Goal: Task Accomplishment & Management: Complete application form

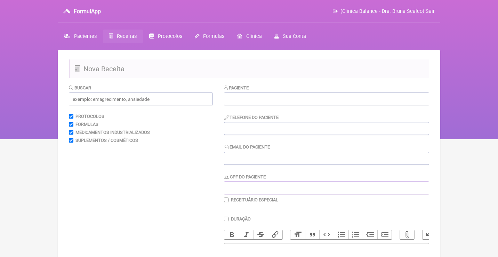
click at [246, 185] on input "CPF do Paciente" at bounding box center [326, 187] width 205 height 13
paste input "282.232.708-46"
type input "282.232.708-46"
click at [257, 96] on input "text" at bounding box center [326, 98] width 205 height 13
type input "[PERSON_NAME]"
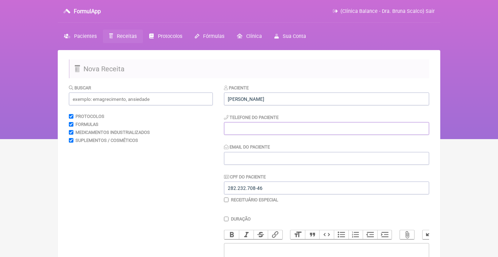
paste input "iarasantos.ipanema@gmail"
click at [258, 165] on div "Paciente Iara dos Santos Telefone do Paciente iarasantos.ipanema@gmail.com Emai…" at bounding box center [326, 143] width 205 height 118
click at [256, 159] on input "Email do Paciente" at bounding box center [326, 158] width 205 height 13
click at [322, 123] on input "[EMAIL_ADDRESS][DOMAIN_NAME]" at bounding box center [326, 128] width 205 height 13
click at [322, 129] on input "[EMAIL_ADDRESS][DOMAIN_NAME]" at bounding box center [326, 128] width 205 height 13
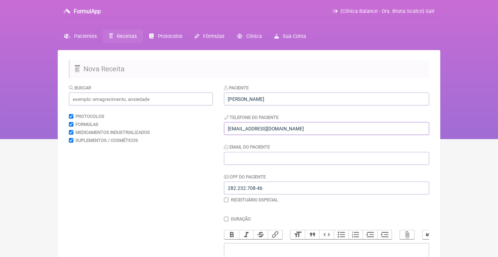
paste input "[PHONE_NUMBER]"
drag, startPoint x: 299, startPoint y: 129, endPoint x: 219, endPoint y: 126, distance: 80.3
click at [220, 126] on form "Buscar Protocolos Formulas Medicamentos Industrializados Suplementos / Cosmétic…" at bounding box center [249, 224] width 360 height 280
type input "[PHONE_NUMBER]"
click at [229, 158] on input "Email do Paciente" at bounding box center [326, 158] width 205 height 13
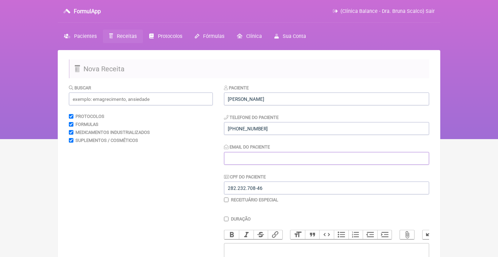
paste input "[EMAIL_ADDRESS][DOMAIN_NAME]"
type input "[EMAIL_ADDRESS][DOMAIN_NAME]"
click at [227, 128] on input "[PHONE_NUMBER]" at bounding box center [326, 128] width 205 height 13
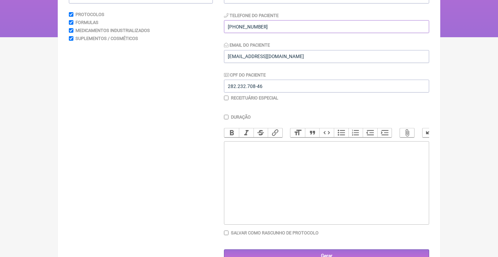
scroll to position [107, 0]
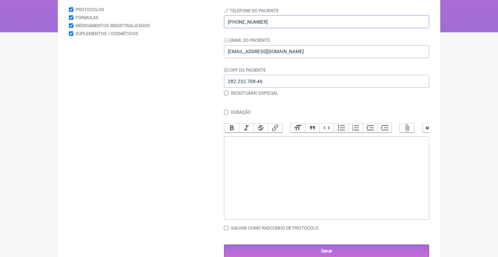
type input "[PHONE_NUMBER]"
click at [277, 154] on trix-editor at bounding box center [326, 177] width 205 height 83
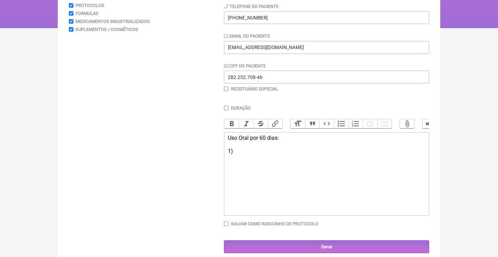
scroll to position [111, 0]
click at [294, 135] on div "Uso Oral por 60 dias: 1)" at bounding box center [326, 144] width 197 height 20
type trix-editor "<div>Uso Oral por 60 dias:<br><br>Veículos vegetais / clean label<br><br>1)&nbs…"
click at [249, 160] on div "Uso Oral por 60 dias: Veículos vegetais / clean label 1)" at bounding box center [326, 150] width 197 height 33
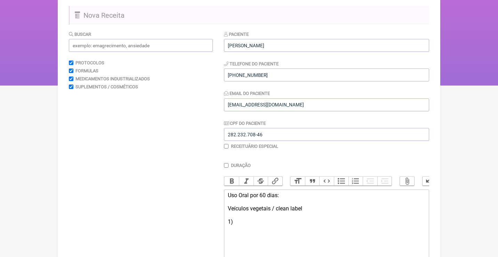
scroll to position [16, 0]
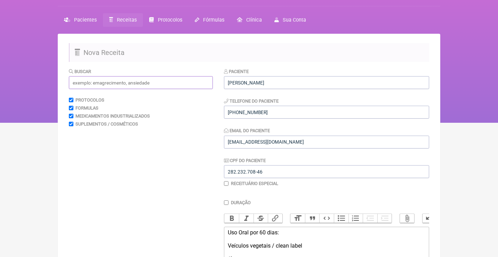
click at [135, 85] on input "text" at bounding box center [141, 82] width 144 height 13
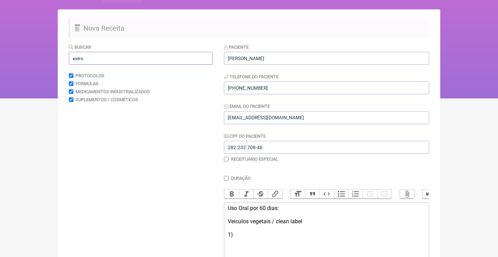
scroll to position [44, 0]
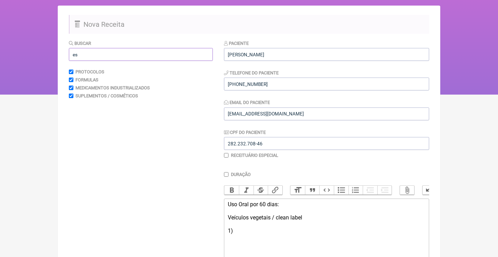
type input "e"
type input "destox"
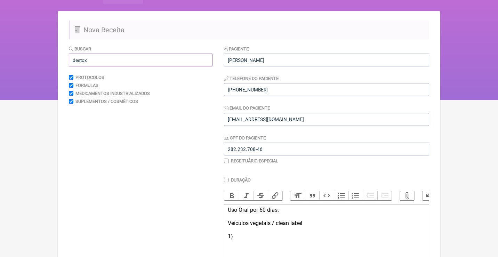
scroll to position [35, 0]
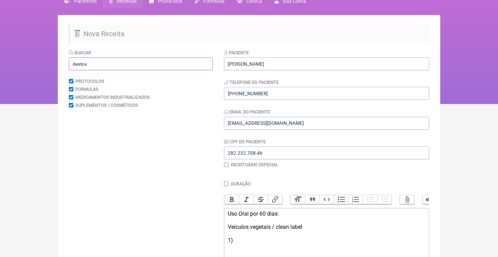
drag, startPoint x: 106, startPoint y: 66, endPoint x: 69, endPoint y: 63, distance: 37.0
click at [69, 65] on input "destox" at bounding box center [141, 63] width 144 height 13
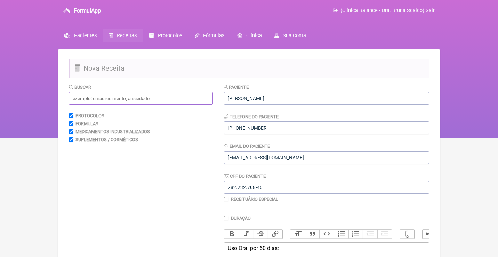
scroll to position [3, 0]
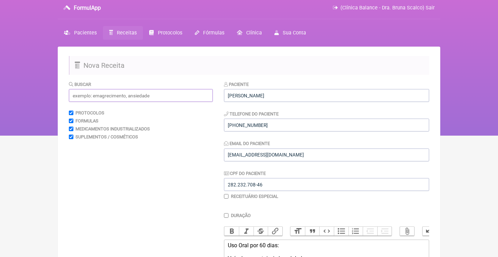
click at [80, 92] on input "text" at bounding box center [141, 95] width 144 height 13
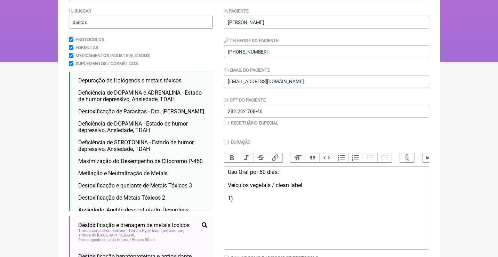
scroll to position [78, 0]
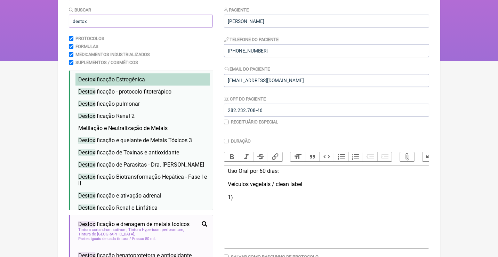
type input "destox"
click at [99, 77] on span "Destox ificação Estrogênica" at bounding box center [111, 79] width 67 height 7
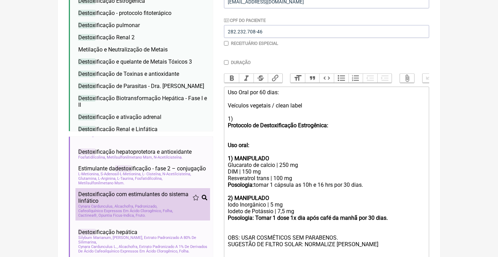
scroll to position [26, 0]
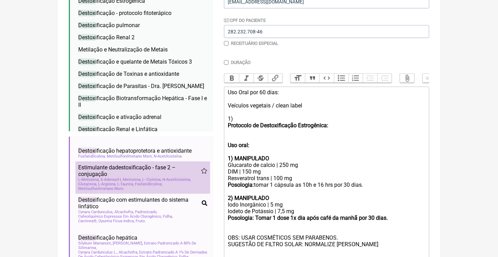
click at [159, 182] on span "Fosfatidilcolina" at bounding box center [148, 184] width 27 height 5
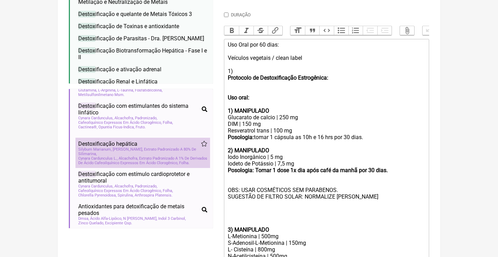
scroll to position [66, 0]
click at [162, 160] on span "Cynara Cardunculus L., Alcachofra, Extrato Padronizado A 1% De Derivados De Áci…" at bounding box center [142, 159] width 129 height 9
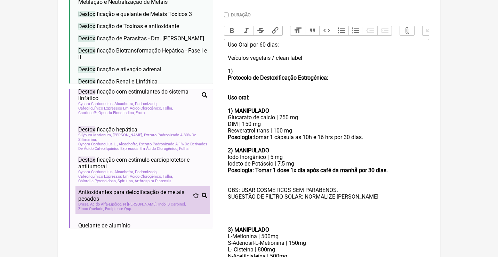
scroll to position [71, 0]
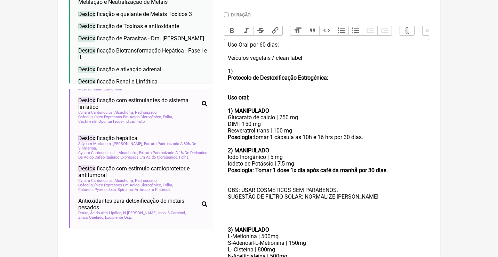
click at [224, 105] on trix-editor "Uso Oral por 60 dias: Veículos vegetais / clean label 1) Protocolo de Destoxifi…" at bounding box center [326, 197] width 205 height 317
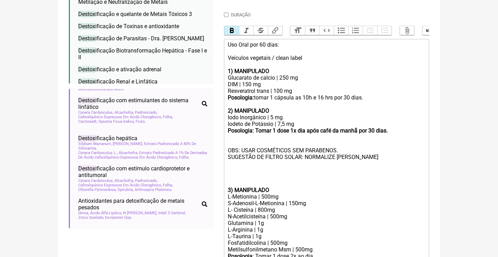
drag, startPoint x: 401, startPoint y: 127, endPoint x: 362, endPoint y: 127, distance: 38.6
click at [362, 127] on div "Posologia: Tomar 1 dose 1x dia após café da manhã por 30 dias." at bounding box center [326, 130] width 197 height 7
click at [376, 95] on div "Posologia: tomar 1 cápsula as 10h e 16 hrs por 30 dias." at bounding box center [326, 97] width 197 height 7
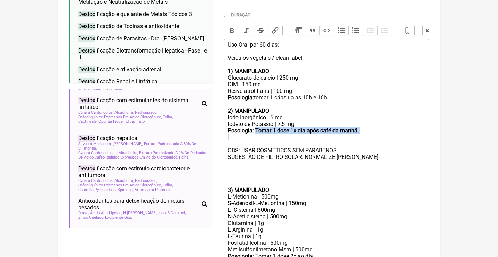
drag, startPoint x: 374, startPoint y: 128, endPoint x: 258, endPoint y: 125, distance: 115.7
click at [258, 125] on trix-editor "Uso Oral por 60 dias: Veículos vegetais / clean label 1) MANIPULADO Glucarato d…" at bounding box center [326, 177] width 205 height 277
click at [229, 29] on button "Bold" at bounding box center [231, 30] width 15 height 9
click at [257, 94] on div "Posologia: tomar 1 cápsula as 10h e 16h." at bounding box center [326, 97] width 197 height 7
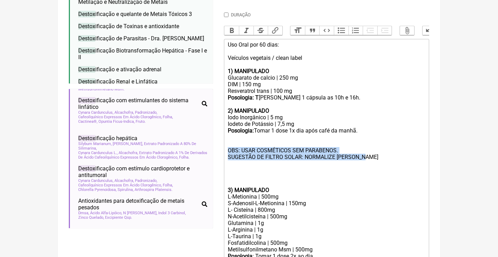
drag, startPoint x: 391, startPoint y: 151, endPoint x: 220, endPoint y: 141, distance: 171.2
click at [221, 143] on form "Buscar destox Protocolos Formulas Medicamentos Industrializados Suplementos / C…" at bounding box center [249, 117] width 360 height 474
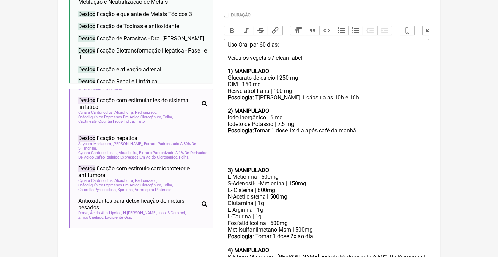
click at [226, 162] on trix-editor "Uso Oral por 60 dias: Veículos vegetais / clean label 1) MANIPULADO Glucarato d…" at bounding box center [326, 167] width 205 height 257
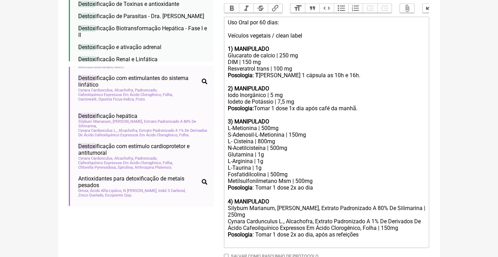
scroll to position [227, 0]
click at [324, 177] on div "Metilsulfonilmetano Msm | 500mg" at bounding box center [326, 180] width 197 height 7
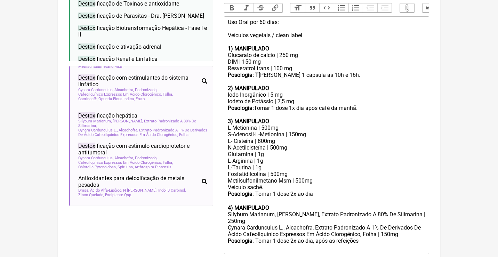
click at [292, 190] on div "Posologia : Tomar 1 dose 2x ao dia ㅤ" at bounding box center [326, 197] width 197 height 14
click at [367, 190] on div "Posologia : Tomar 1 dose diluída em água, 2x ao dia ㅤ" at bounding box center [326, 197] width 197 height 14
click at [321, 98] on div "Iodeto de Potássio | 7,5 mg" at bounding box center [326, 101] width 197 height 7
click at [272, 177] on div "Metilsulfonilmetano Msm | 500mg Veículo sachê." at bounding box center [326, 183] width 197 height 13
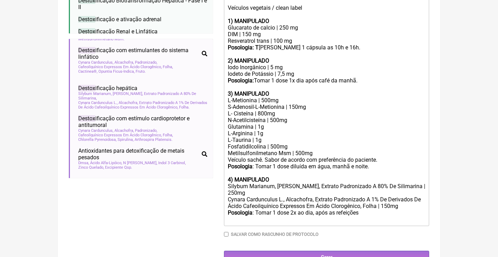
scroll to position [254, 0]
click at [365, 209] on div "Posologia : Tomar 1 dose 2x ao dia, após as refeições ㅤ" at bounding box center [326, 216] width 197 height 14
drag, startPoint x: 365, startPoint y: 201, endPoint x: 330, endPoint y: 200, distance: 35.8
click at [330, 209] on div "Posologia : Tomar 1 dose 2x ao dia, após as refeições ㅤ" at bounding box center [326, 216] width 197 height 14
click at [370, 209] on div "Posologia : Tomar 1 dose 2x ao dia, após as refeições ㅤ" at bounding box center [326, 216] width 197 height 14
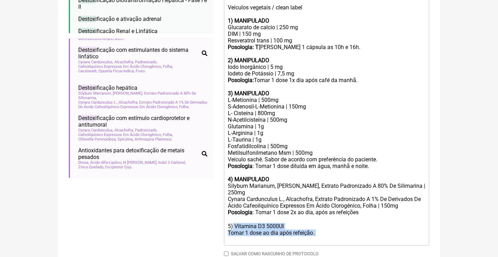
drag, startPoint x: 325, startPoint y: 222, endPoint x: 233, endPoint y: 209, distance: 92.6
click at [233, 209] on div "Posologia : Tomar 1 dose 2x ao dia, após as refeições ㅤ 5) Vitamina D3 5000UI T…" at bounding box center [326, 226] width 197 height 34
click at [278, 214] on div "Posologia : Tomar 1 dose 2x ao dia, após as refeições ㅤ 5) Vitamina D3 5000UI T…" at bounding box center [326, 226] width 197 height 34
click at [293, 212] on div "Posologia : Tomar 1 dose 2x ao dia, após as refeições ㅤ 5) Vitamina D3 5000UI T…" at bounding box center [326, 226] width 197 height 34
click at [235, 211] on div "Posologia : Tomar 1 dose 2x ao dia, após as refeições ㅤ 5) Vitamina D3 5000UI T…" at bounding box center [326, 226] width 197 height 34
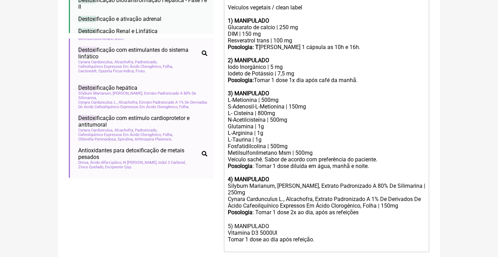
click at [246, 211] on div "Posologia : Tomar 1 dose 2x ao dia, após as refeições ㅤ 5) MANIPULADO Vitamina …" at bounding box center [326, 229] width 197 height 40
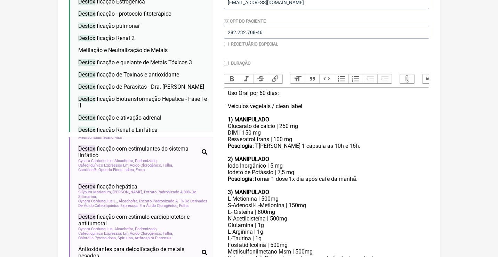
scroll to position [154, 0]
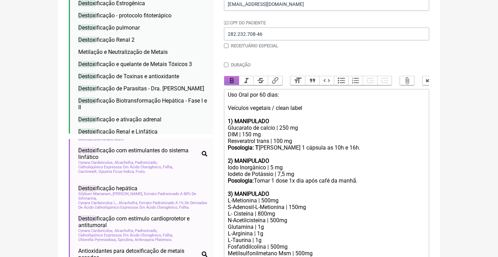
click at [233, 76] on button "Bold" at bounding box center [231, 80] width 15 height 9
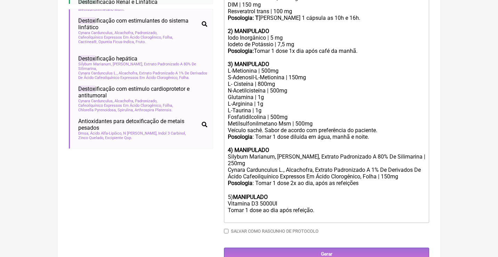
scroll to position [283, 0]
click at [287, 189] on div "Posologia : Tomar 1 dose 2x ao dia, após as refeições ㅤ 5) MANIPULADO Vitamina …" at bounding box center [326, 200] width 197 height 40
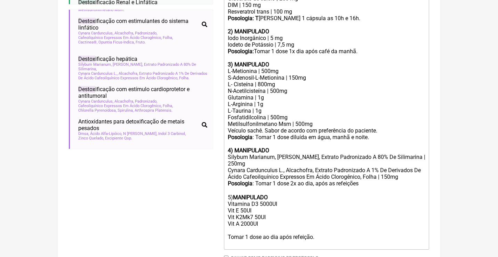
click at [253, 208] on div "Posologia : Tomar 1 dose 2x ao dia, após as refeições ㅤ 5) MANIPULADO Vitamina …" at bounding box center [326, 213] width 197 height 67
click at [231, 211] on div "Posologia : Tomar 1 dose 2x ao dia, após as refeições ㅤ 5) MANIPULADO Vitamina …" at bounding box center [326, 213] width 197 height 67
click at [234, 214] on div "Posologia : Tomar 1 dose 2x ao dia, após as refeições ㅤ 5) MANIPULADO Vitamina …" at bounding box center [326, 213] width 197 height 67
click at [321, 217] on div "Posologia : Tomar 1 dose 2x ao dia, após as refeições ㅤ 5) MANIPULADO Vitamina …" at bounding box center [326, 213] width 197 height 67
click at [320, 218] on div "Posologia : Tomar 1 dose 2x ao dia, após as refeições ㅤ 5) MANIPULADO Vitamina …" at bounding box center [326, 213] width 197 height 67
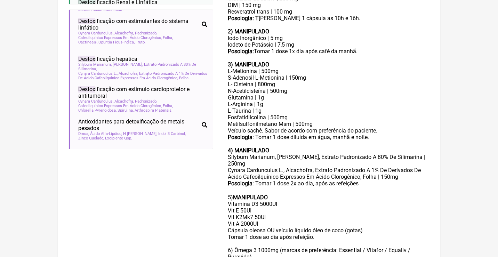
type trix-editor "<div>Uso Oral por 60 dias:<br><br>Veículos vegetais / clean label<br><br><stron…"
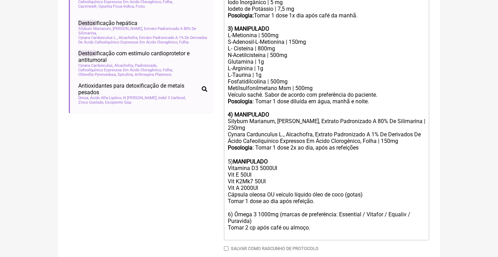
scroll to position [321, 0]
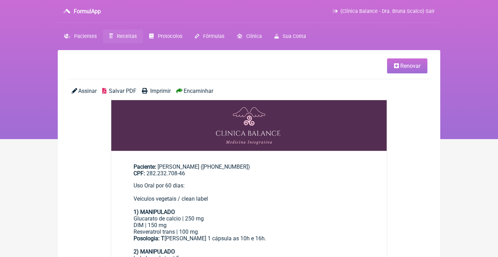
click at [123, 90] on span "Salvar PDF" at bounding box center [122, 91] width 27 height 7
click at [393, 63] on link "Renovar" at bounding box center [407, 65] width 40 height 15
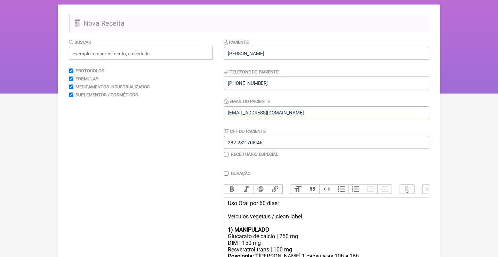
scroll to position [38, 0]
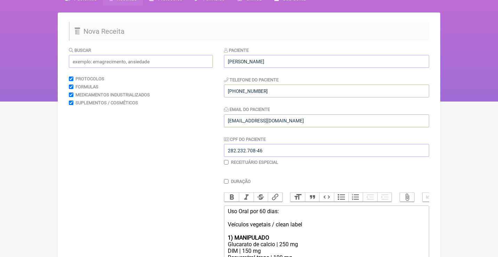
click at [224, 162] on input "checkbox" at bounding box center [226, 162] width 5 height 5
checkbox input "true"
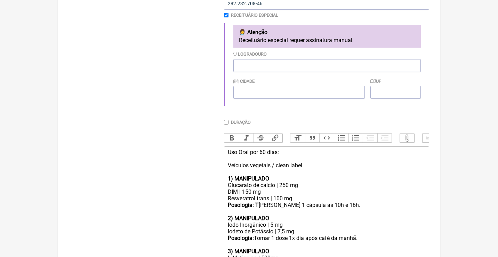
scroll to position [194, 0]
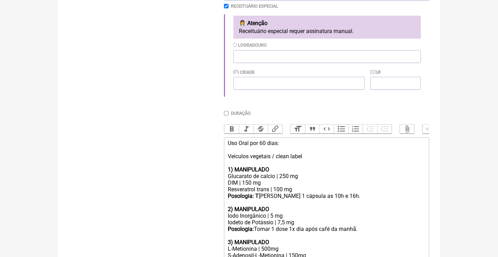
click at [228, 140] on div "Uso Oral por 60 dias: Veículos vegetais / clean label 1) MANIPULADO" at bounding box center [326, 156] width 197 height 33
paste input "[STREET_ADDRESS]"
type input "[STREET_ADDRESS]"
type input "[GEOGRAPHIC_DATA]"
type input "RJ"
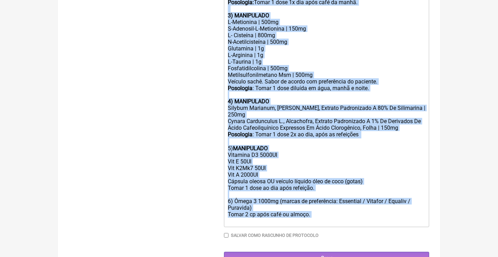
drag, startPoint x: 227, startPoint y: 163, endPoint x: 257, endPoint y: 282, distance: 122.5
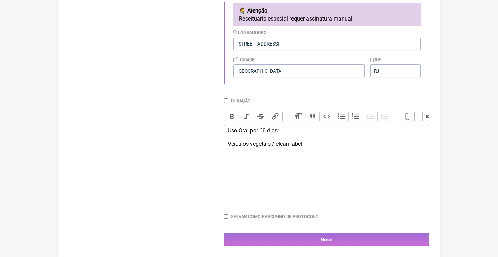
scroll to position [204, 0]
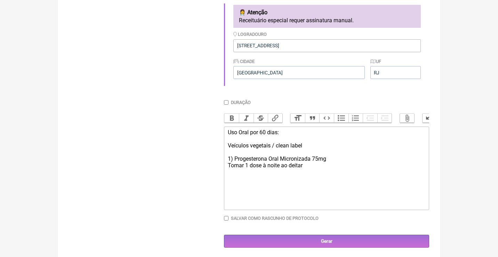
click at [320, 154] on div "Uso Oral por 60 dias: Veículos vegetais / clean label 1) Progesterona Oral Micr…" at bounding box center [326, 149] width 197 height 40
click at [336, 156] on div "Uso Oral por 60 dias: Veículos vegetais / clean label 1) Progesterona Oral Micr…" at bounding box center [326, 149] width 197 height 40
click at [308, 162] on div "Uso Oral por 60 dias: Veículos vegetais / clean label 1) Progesterona Oral Micr…" at bounding box center [326, 149] width 197 height 40
type trix-editor "<div>Uso Oral por 60 dias:<br><br>Veículos vegetais / clean label<br><br>1) Pro…"
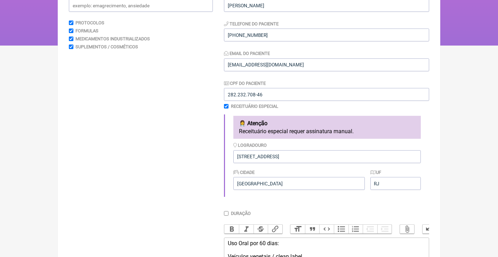
scroll to position [93, 0]
click at [166, 9] on input "text" at bounding box center [141, 5] width 144 height 13
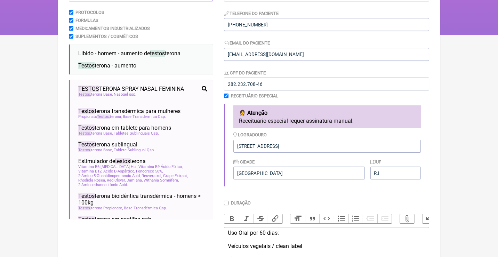
scroll to position [105, 0]
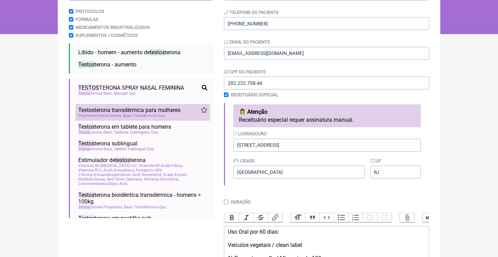
type input "testos"
click at [128, 107] on span "Testos terona transdérmica para mulheres" at bounding box center [129, 110] width 102 height 7
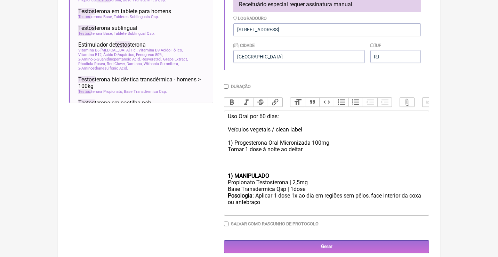
scroll to position [220, 0]
click at [229, 173] on strong "1) MANIPULADO" at bounding box center [248, 176] width 41 height 7
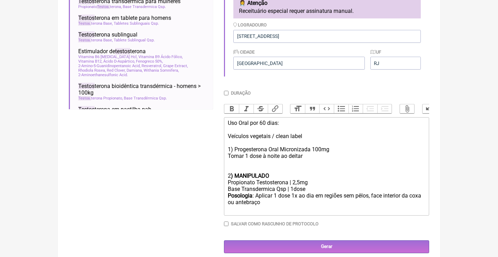
click at [241, 162] on div "Uso Oral por 60 dias: Veículos vegetais / clean label 1) Progesterona Oral Micr…" at bounding box center [326, 149] width 197 height 59
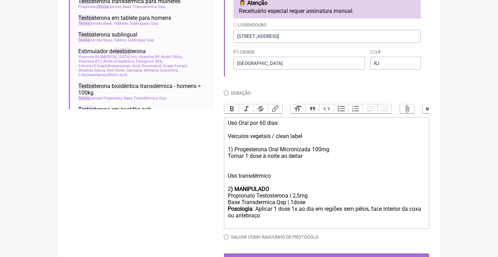
click at [278, 170] on div "Uso Oral por 60 dias: Veículos vegetais / clean label 1) Progesterona Oral Micr…" at bounding box center [326, 156] width 197 height 73
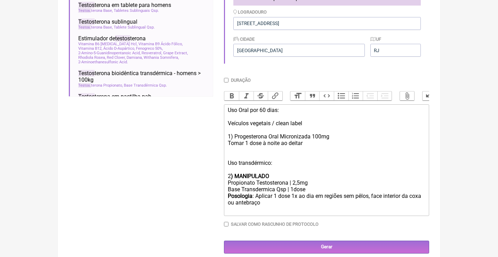
scroll to position [226, 0]
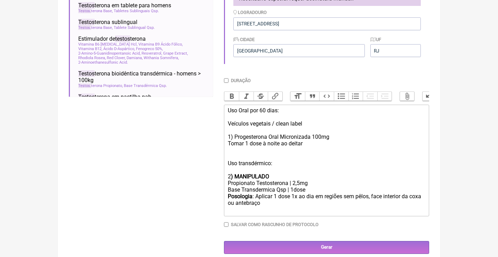
click at [245, 173] on strong ") MANIPULADO" at bounding box center [250, 176] width 38 height 7
copy strong "MANIPULADO"
click at [232, 132] on div "Uso Oral por 60 dias: Veículos vegetais / clean label 1) Progesterona Oral Micr…" at bounding box center [326, 143] width 197 height 73
paste trix-editor "<strong>MANIPULADO</strong>"
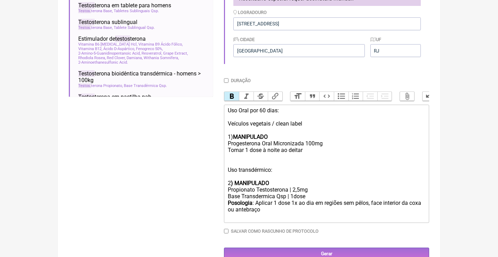
click at [233, 133] on strong "MANIPULADO" at bounding box center [250, 136] width 35 height 7
type trix-editor "<div>Uso Oral por 60 dias:<br><br>Veículos vegetais / clean label<br><br>1)&nbs…"
click at [334, 247] on input "Gerar" at bounding box center [326, 253] width 205 height 13
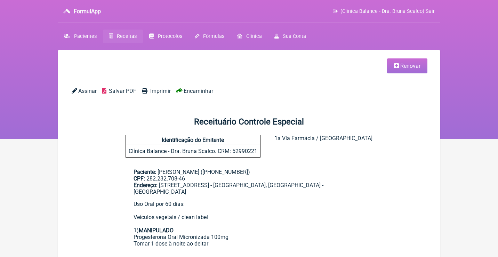
click at [87, 88] on span "Assinar" at bounding box center [87, 91] width 18 height 7
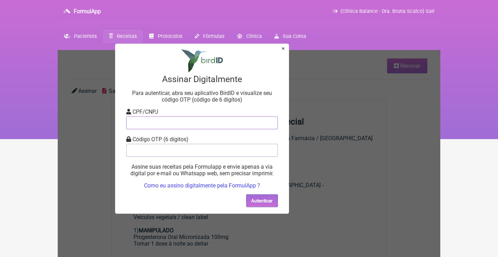
click at [140, 128] on input "tel" at bounding box center [201, 122] width 151 height 13
type input "12805451783"
click at [145, 156] on input "tel" at bounding box center [201, 149] width 151 height 13
type input "151714"
click at [246, 199] on button "Autenticar" at bounding box center [262, 200] width 32 height 13
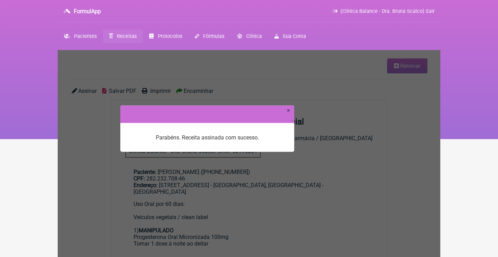
click at [288, 109] on link "×" at bounding box center [288, 110] width 3 height 7
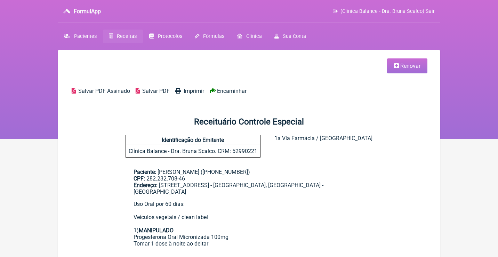
click at [99, 89] on span "Salvar PDF Assinado" at bounding box center [104, 91] width 52 height 7
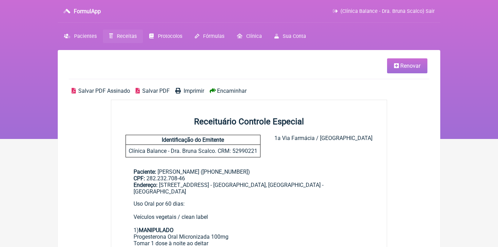
click at [421, 69] on link "Renovar" at bounding box center [407, 65] width 40 height 15
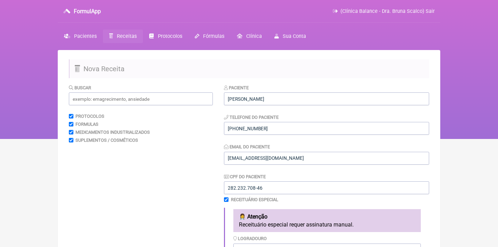
click at [126, 37] on span "Receitas" at bounding box center [127, 36] width 20 height 6
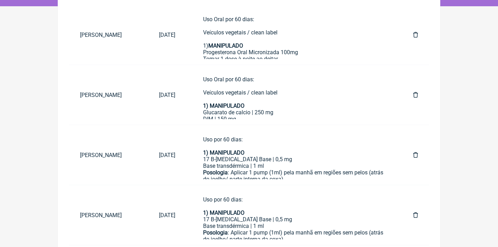
scroll to position [136, 0]
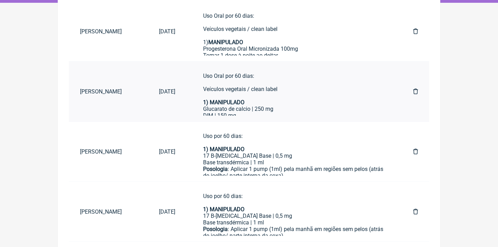
click at [258, 97] on div "Uso Oral por 60 dias: Veículos vegetais / clean label 1) MANIPULADO" at bounding box center [294, 89] width 182 height 33
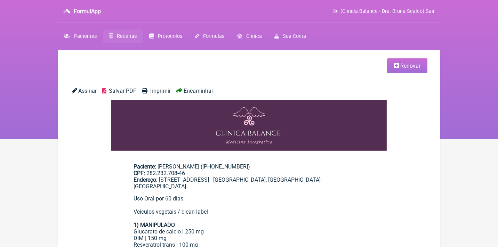
click at [417, 59] on link "Renovar" at bounding box center [407, 65] width 40 height 15
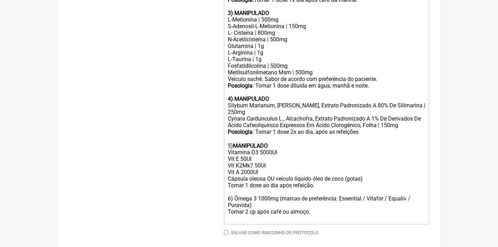
scroll to position [336, 0]
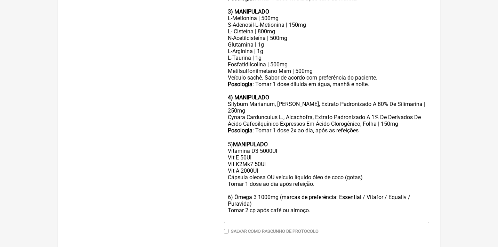
click at [233, 180] on div "Posologia : Tomar 1 dose 2x ao dia, após as refeições ㅤ 5) MANIPULADO Vitamina …" at bounding box center [326, 173] width 197 height 93
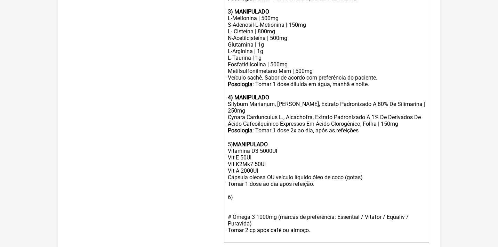
click at [237, 181] on div "Posologia : Tomar 1 dose 2x ao dia, após as refeições ㅤ 5) MANIPULADO Vitamina …" at bounding box center [326, 183] width 197 height 113
click at [253, 141] on strong "MANIPULADO" at bounding box center [250, 144] width 35 height 7
copy strong "MANIPULADO"
click at [239, 181] on div "Posologia : Tomar 1 dose 2x ao dia, após as refeições ㅤ 5) MANIPULADO Vitamina …" at bounding box center [326, 183] width 197 height 113
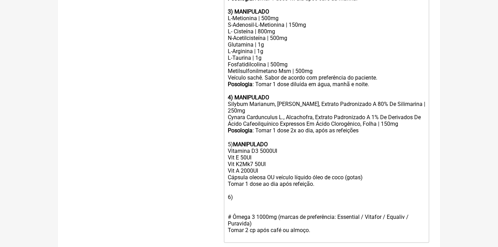
paste trix-editor "strong>MANIPULADO</strong><"
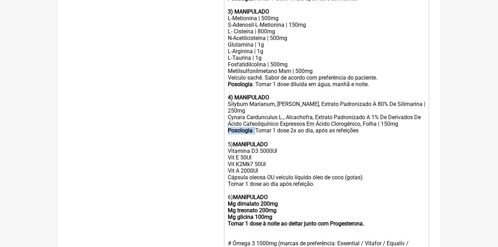
drag, startPoint x: 256, startPoint y: 117, endPoint x: 207, endPoint y: 115, distance: 49.7
click at [208, 116] on form "Buscar Protocolos Formulas Medicamentos Industrializados Suplementos / Cosmétic…" at bounding box center [249, 27] width 360 height 559
copy div "Posologia :"
click at [228, 167] on div "Posologia : Tomar 1 dose 2x ao dia, após as refeições ㅤ 5) MANIPULADO Vitamina …" at bounding box center [326, 196] width 197 height 139
paste trix-editor "<strong>Posologia</strong>:&nbsp;"
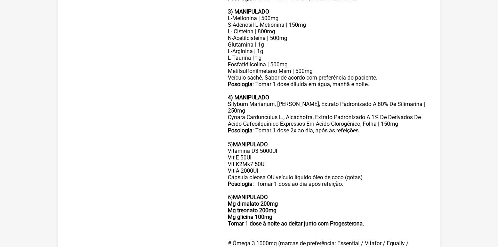
click at [228, 204] on strong "MANIPULADO Mg dimalato 200mg Mg treonato 200mg Mg glicina 100mg Tomar 1 dose à …" at bounding box center [296, 210] width 136 height 33
paste trix-editor "&nbsp; Tomar 1 dose ao dia após refeição.<br><br>6)<strong>MANIPULADO<br>Mg dim…"
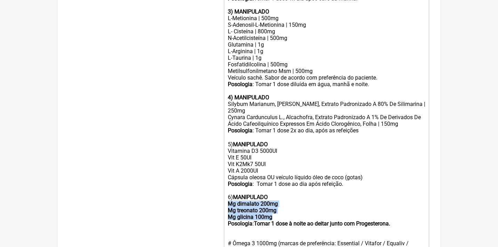
drag, startPoint x: 284, startPoint y: 202, endPoint x: 219, endPoint y: 188, distance: 66.1
click at [220, 188] on form "Buscar Protocolos Formulas Medicamentos Industrializados Suplementos / Cosmétic…" at bounding box center [249, 27] width 360 height 559
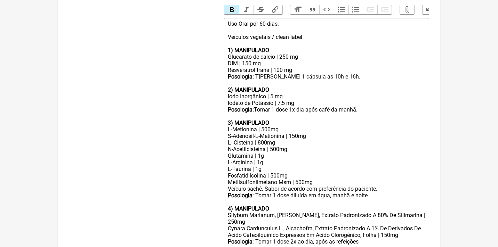
scroll to position [224, 0]
click at [231, 8] on button "Bold" at bounding box center [231, 10] width 15 height 9
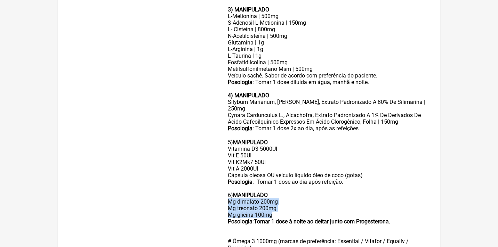
scroll to position [387, 0]
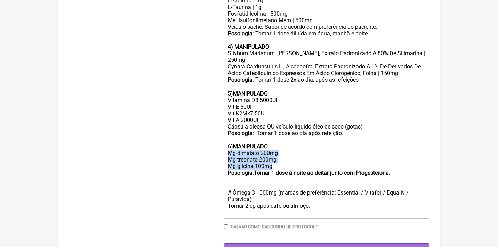
click at [338, 170] on strong "Tomar 1 dose à noite ao deitar junto com Progesterona." at bounding box center [322, 173] width 136 height 7
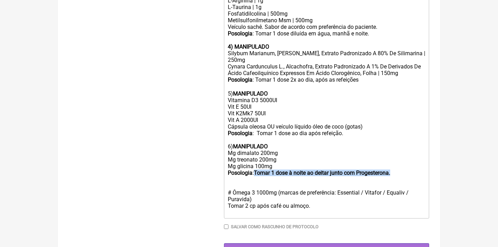
drag, startPoint x: 413, startPoint y: 153, endPoint x: 257, endPoint y: 154, distance: 155.3
click at [257, 154] on div "Posologia : Tomar 1 dose 2x ao dia, após as refeições ㅤ 5) MANIPULADO Vitamina …" at bounding box center [326, 145] width 197 height 139
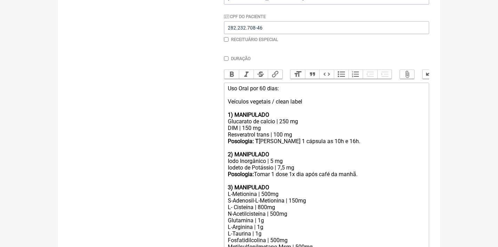
scroll to position [161, 0]
click at [232, 74] on button "Bold" at bounding box center [231, 73] width 15 height 9
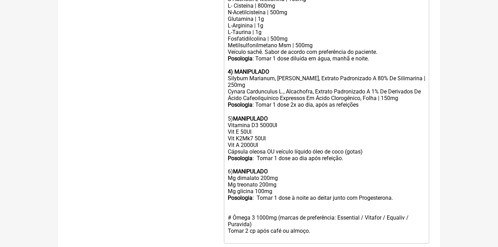
scroll to position [363, 0]
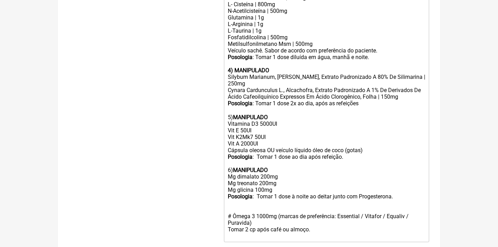
click at [264, 178] on div "Posologia : Tomar 1 dose 2x ao dia, após as refeições ㅤ 5) MANIPULADO Vitamina …" at bounding box center [326, 169] width 197 height 139
type trix-editor "<div>Uso Oral por 60 dias:<br><br>Veículos vegetais / clean label<br><br><stron…"
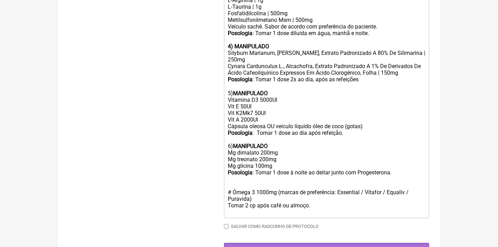
scroll to position [387, 0]
click at [320, 243] on input "Gerar" at bounding box center [326, 249] width 205 height 13
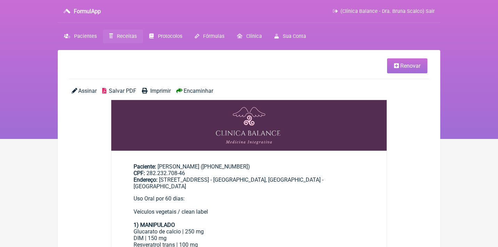
click at [84, 91] on span "Assinar" at bounding box center [87, 91] width 18 height 7
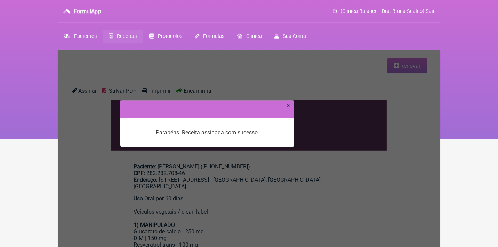
click at [288, 103] on link "×" at bounding box center [288, 105] width 3 height 7
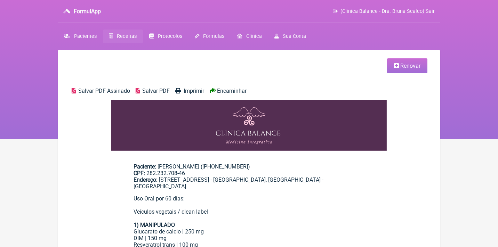
click at [94, 90] on span "Salvar PDF Assinado" at bounding box center [104, 91] width 52 height 7
click at [395, 67] on icon at bounding box center [396, 66] width 5 height 6
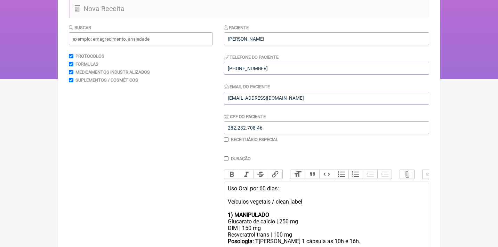
scroll to position [61, 0]
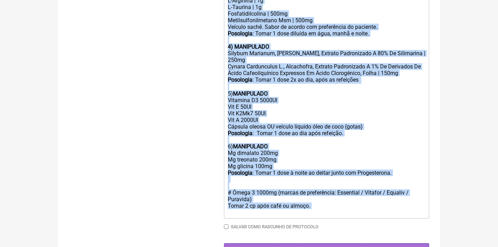
drag, startPoint x: 228, startPoint y: 188, endPoint x: 238, endPoint y: 276, distance: 88.5
type trix-editor "<lor>Ips Dolo sit 97 amet:<co><ad>Elitsedd eiusmodt / incid utlab<et><do><magna…"
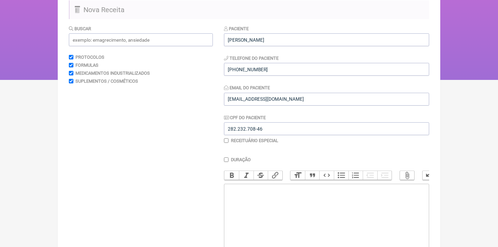
scroll to position [26, 0]
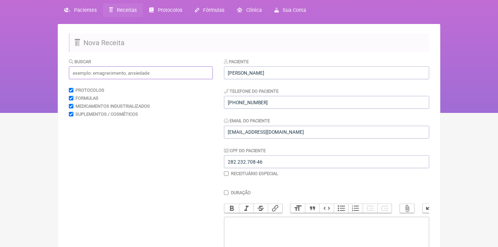
click at [160, 77] on input "text" at bounding box center [141, 72] width 144 height 13
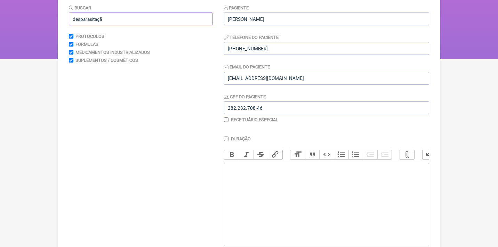
scroll to position [80, 0]
drag, startPoint x: 117, startPoint y: 14, endPoint x: 141, endPoint y: 21, distance: 25.4
click at [142, 24] on input "desparasitaçã" at bounding box center [141, 18] width 144 height 13
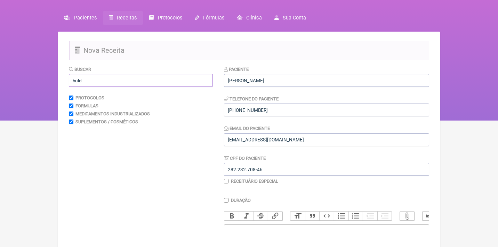
scroll to position [18, 0]
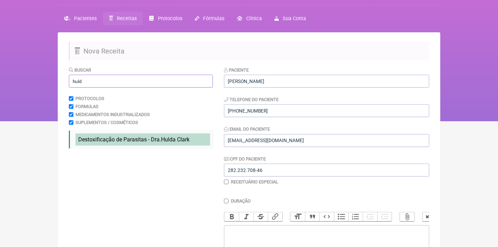
type input "huld"
click at [141, 141] on span "Destoxificação de Parasitas - Dra. Huld a Clark" at bounding box center [133, 139] width 111 height 7
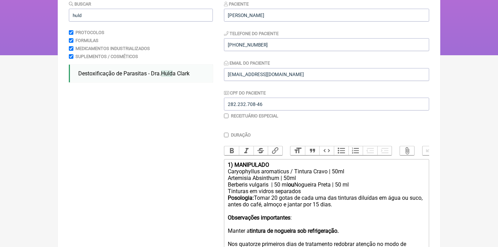
scroll to position [99, 0]
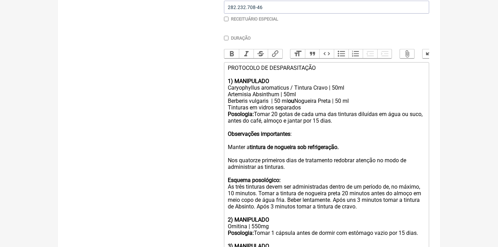
scroll to position [181, 0]
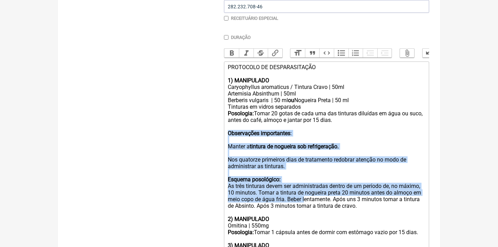
drag, startPoint x: 228, startPoint y: 127, endPoint x: 336, endPoint y: 192, distance: 126.7
click at [336, 192] on trix-editor "PROTOCOLO DE DESPARASITAÇÃO 1) MANIPULADO Caryophyllus aromaticus / Tintura Cra…" at bounding box center [326, 202] width 205 height 282
click at [399, 191] on div "As três tinturas devem ser administradas dentro de um período de, no máximo, 10…" at bounding box center [326, 206] width 197 height 46
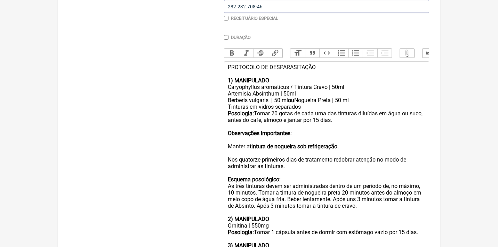
drag, startPoint x: 405, startPoint y: 197, endPoint x: 216, endPoint y: 131, distance: 200.4
click at [216, 131] on form "Buscar huld Protocolos Formulas Medicamentos Industrializados Suplementos / Cos…" at bounding box center [249, 142] width 360 height 479
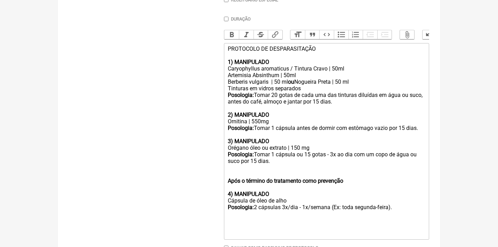
scroll to position [200, 0]
drag, startPoint x: 298, startPoint y: 192, endPoint x: 212, endPoint y: 193, distance: 86.5
click at [213, 194] on form "Buscar huld Protocolos Formulas Medicamentos Industrializados Suplementos / Cos…" at bounding box center [249, 80] width 360 height 393
copy div "Cápsula de óleo de alho"
drag, startPoint x: 316, startPoint y: 141, endPoint x: 218, endPoint y: 141, distance: 98.3
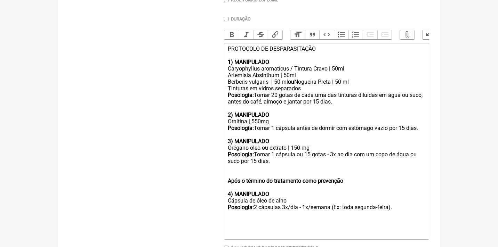
click at [220, 144] on form "Buscar huld Protocolos Formulas Medicamentos Industrializados Suplementos / Cos…" at bounding box center [249, 80] width 360 height 393
paste trix-editor "Cápsula de óleo de alho&nbsp;"
click at [279, 151] on div "Posologia: Tomar 1 cápsula ou 15 gotas - 3x ao dia com um copo de água ou suco …" at bounding box center [326, 157] width 197 height 13
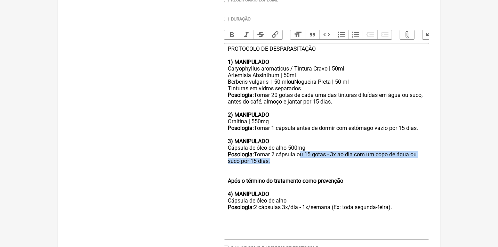
drag, startPoint x: 300, startPoint y: 149, endPoint x: 305, endPoint y: 158, distance: 10.1
click at [305, 158] on trix-editor "PROTOCOLO DE DESPARASITAÇÃO 1) MANIPULADO Caryophyllus aromaticus / Tintura Cra…" at bounding box center [326, 141] width 205 height 197
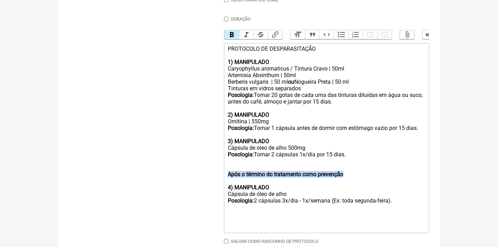
drag, startPoint x: 363, startPoint y: 169, endPoint x: 218, endPoint y: 168, distance: 145.6
click at [218, 168] on form "Buscar huld Protocolos Formulas Medicamentos Industrializados Suplementos / Cos…" at bounding box center [249, 77] width 360 height 386
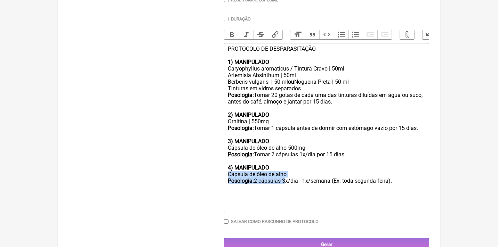
drag, startPoint x: 290, startPoint y: 170, endPoint x: 204, endPoint y: 169, distance: 86.2
click at [204, 169] on form "Buscar huld Protocolos Formulas Medicamentos Industrializados Suplementos / Cos…" at bounding box center [249, 67] width 360 height 367
click at [296, 171] on div "Cápsula de óleo de alho Posologia: 2 cápsulas 3x/dia - 1x/semana (Ex: toda segu…" at bounding box center [326, 184] width 197 height 26
drag, startPoint x: 295, startPoint y: 168, endPoint x: 221, endPoint y: 168, distance: 74.0
click at [221, 168] on form "Buscar huld Protocolos Formulas Medicamentos Industrializados Suplementos / Cos…" at bounding box center [249, 67] width 360 height 367
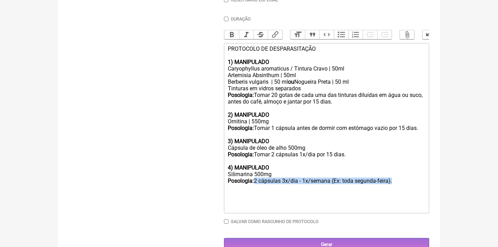
drag, startPoint x: 408, startPoint y: 175, endPoint x: 257, endPoint y: 173, distance: 151.1
click at [258, 173] on div "Silimarina 500mg Posologia: 2 cápsulas 3x/dia - 1x/semana (Ex: toda segunda-fei…" at bounding box center [326, 184] width 197 height 26
type trix-editor "<div>PROTOCOLO DE DESPARASITAÇÃO<br><br><strong>1) MANIPULADO&nbsp;</strong></d…"
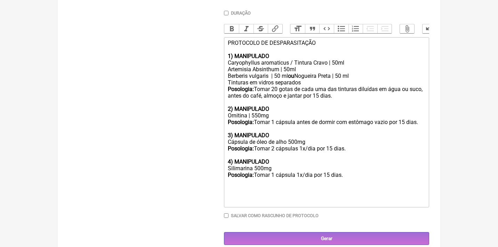
scroll to position [205, 0]
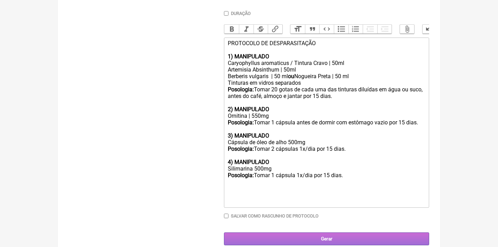
click at [328, 232] on input "Gerar" at bounding box center [326, 238] width 205 height 13
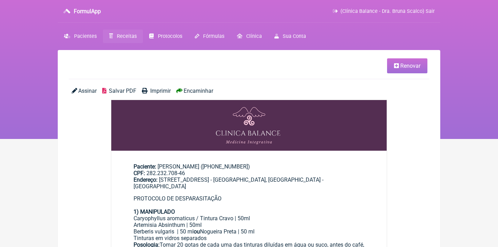
click at [114, 91] on span "Salvar PDF" at bounding box center [122, 91] width 27 height 7
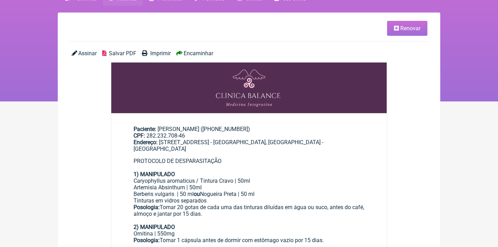
scroll to position [33, 0]
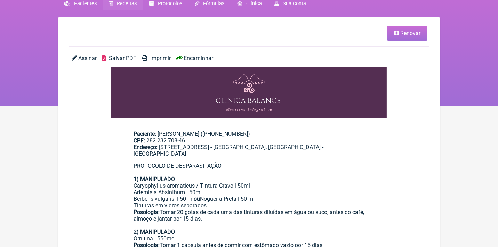
click at [125, 6] on span "Receitas" at bounding box center [127, 4] width 20 height 6
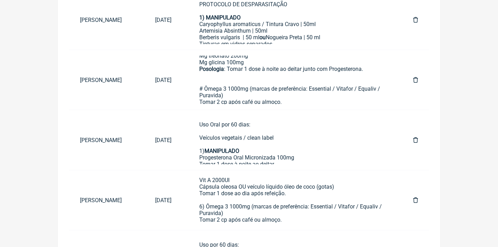
scroll to position [138, 0]
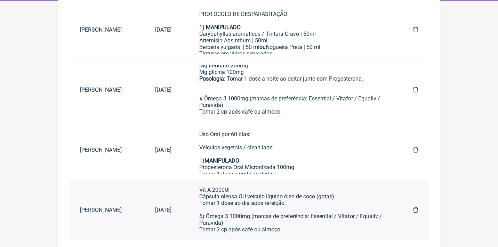
click at [415, 208] on icon at bounding box center [415, 210] width 5 height 6
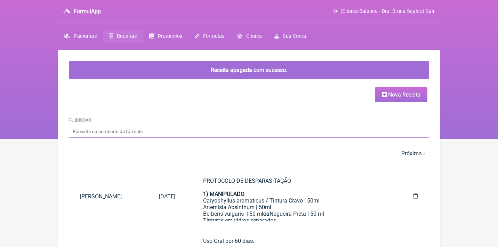
click at [116, 126] on input "Buscar" at bounding box center [249, 131] width 360 height 13
click at [121, 128] on input "Buscar" at bounding box center [249, 131] width 360 height 13
type input "[PERSON_NAME]"
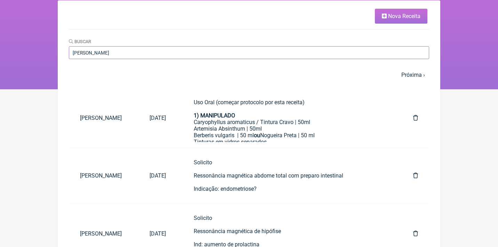
scroll to position [51, 0]
